Goal: Find contact information: Find contact information

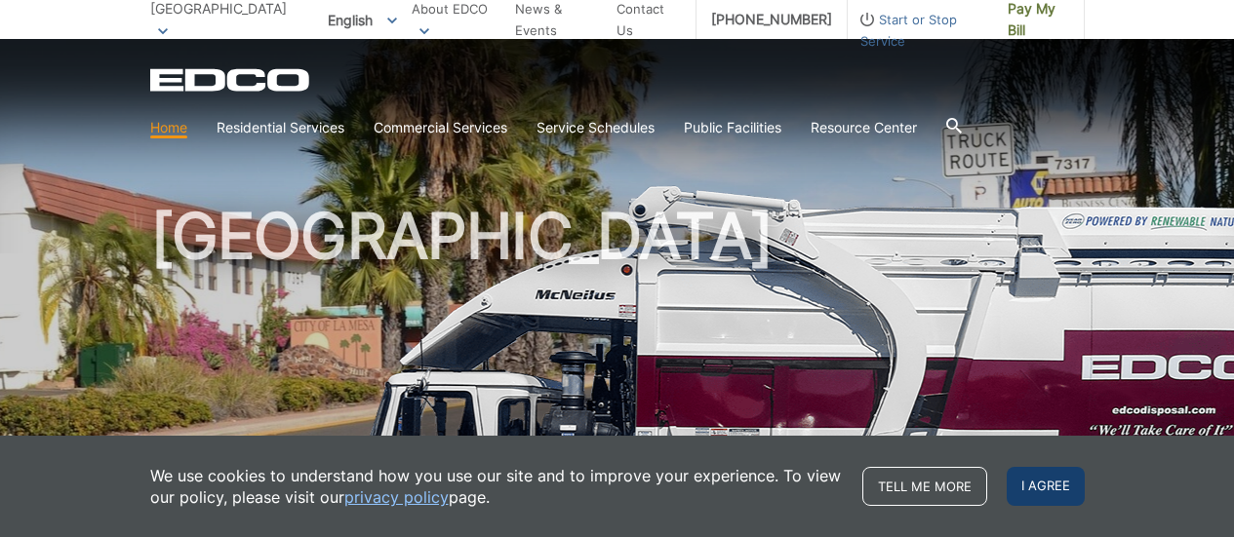
click at [1052, 484] on span "I agree" at bounding box center [1045, 486] width 78 height 39
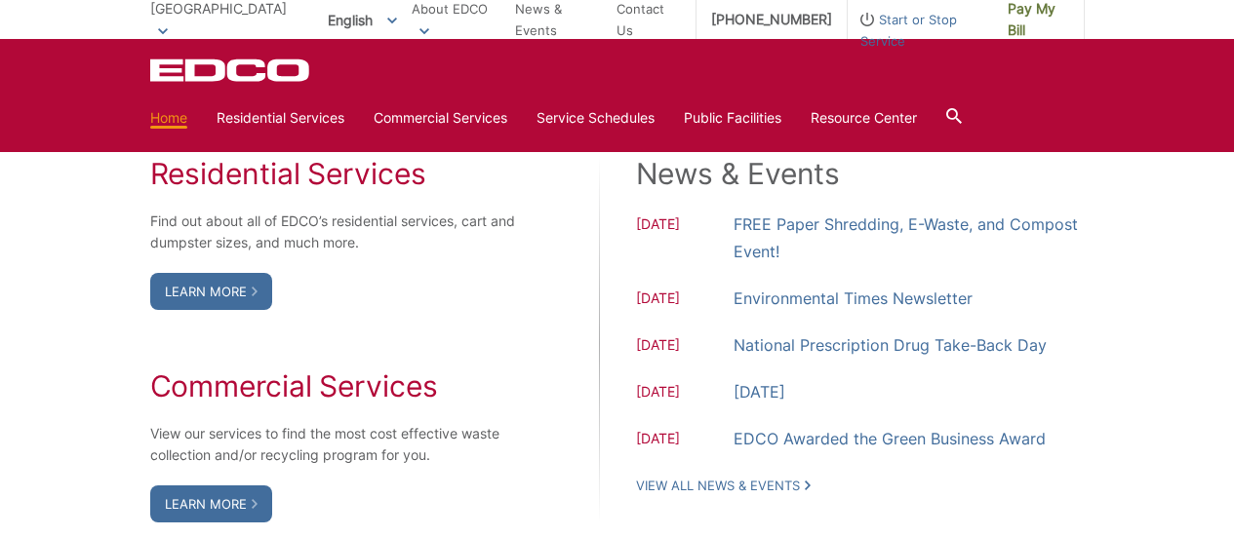
scroll to position [1595, 0]
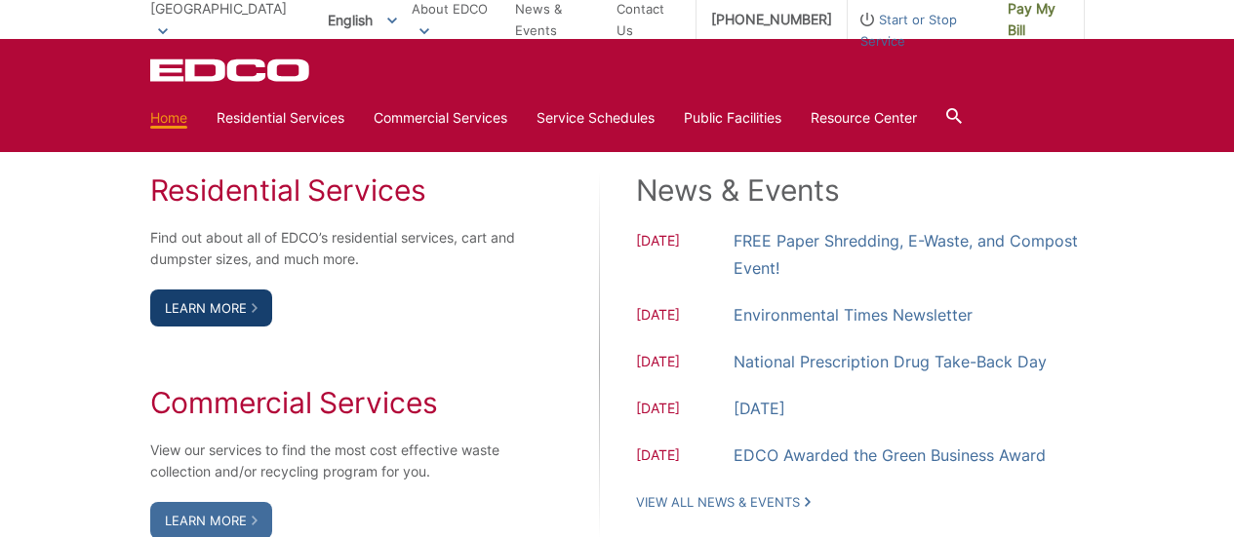
click at [202, 311] on link "Learn More" at bounding box center [211, 308] width 122 height 37
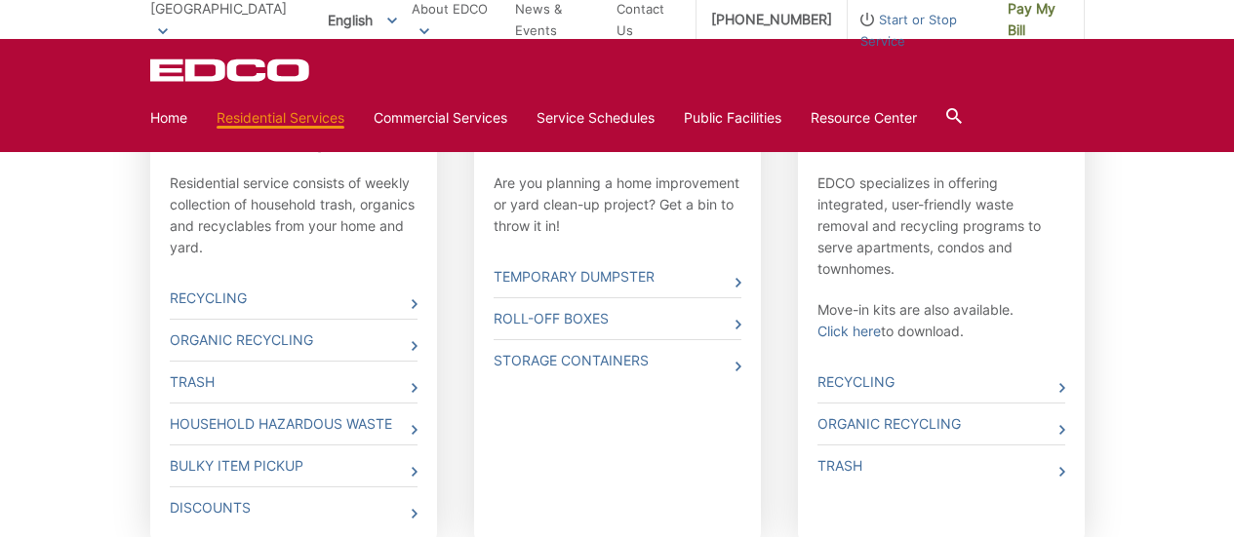
scroll to position [706, 0]
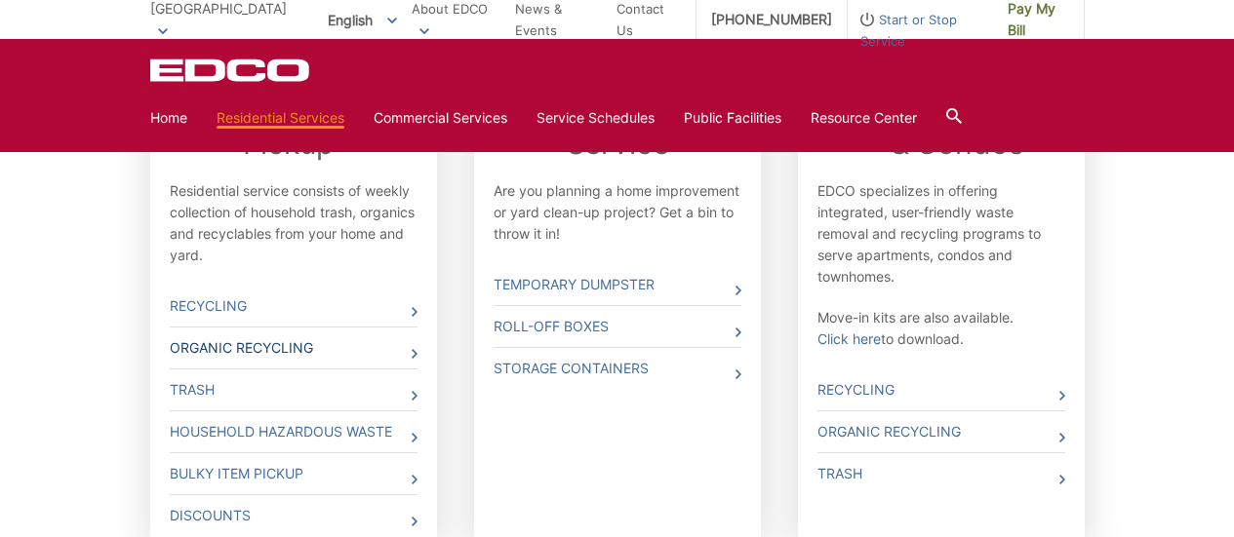
click at [409, 336] on link "Organic Recycling" at bounding box center [294, 348] width 248 height 41
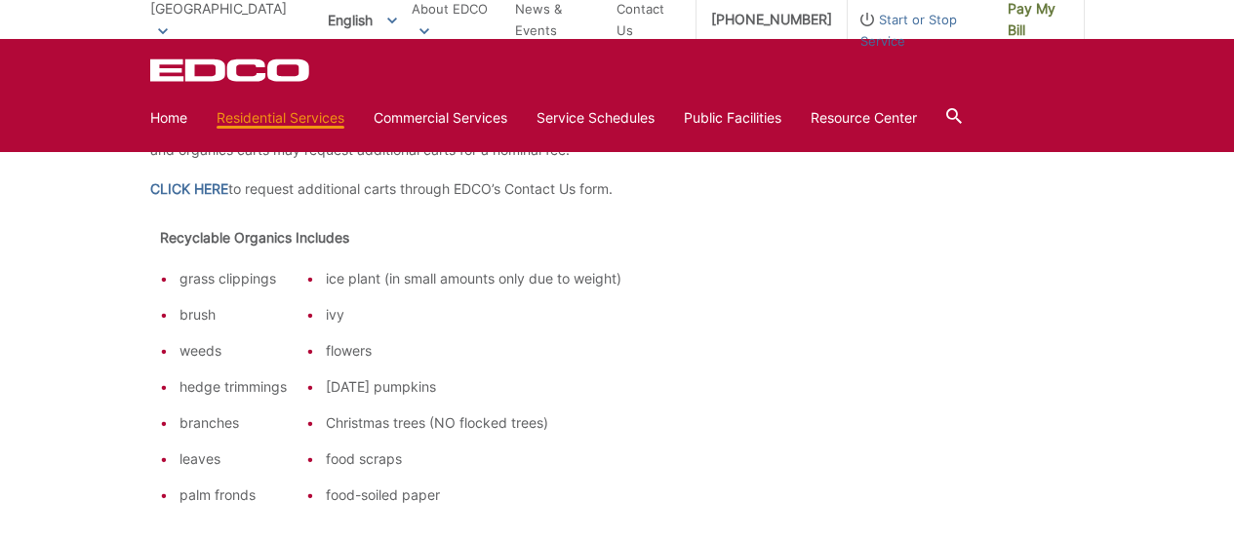
scroll to position [892, 0]
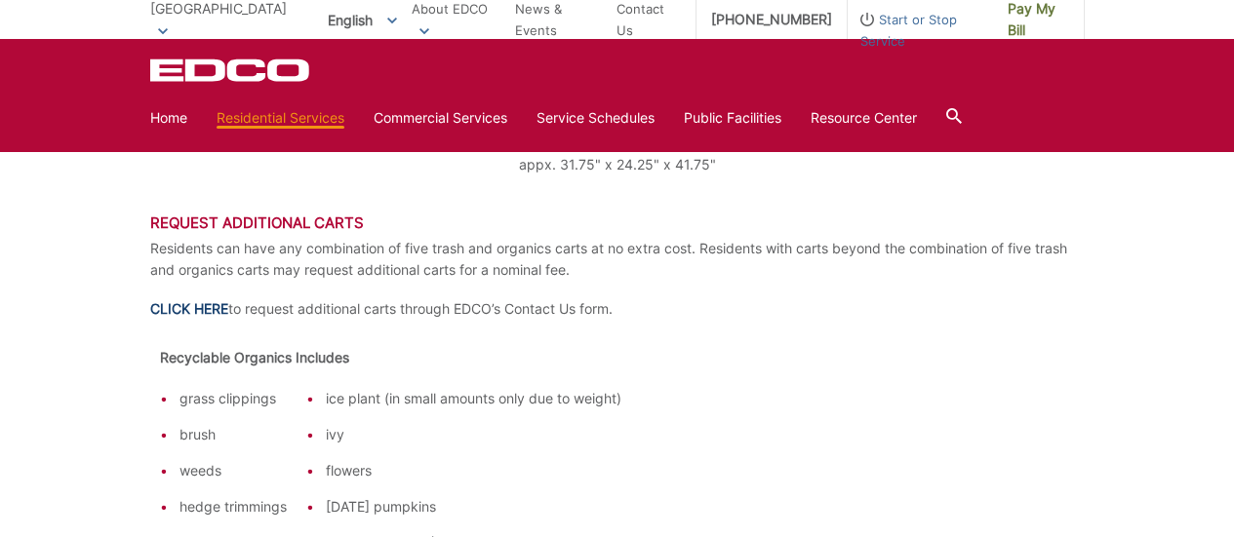
click at [171, 298] on link "CLICK HERE" at bounding box center [189, 308] width 78 height 21
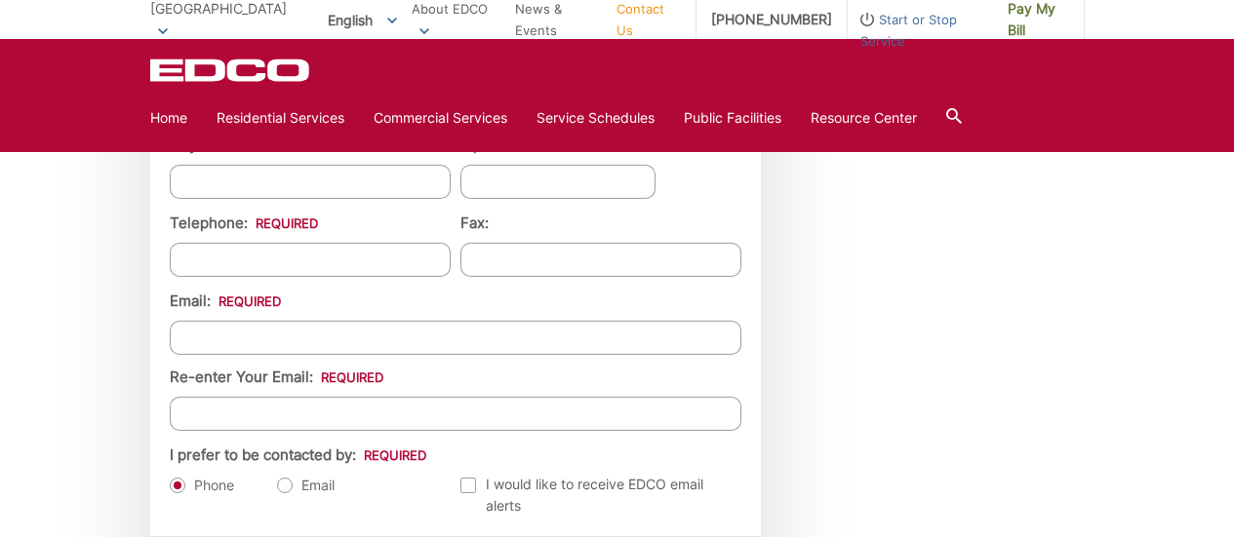
scroll to position [2020, 0]
